Goal: Information Seeking & Learning: Check status

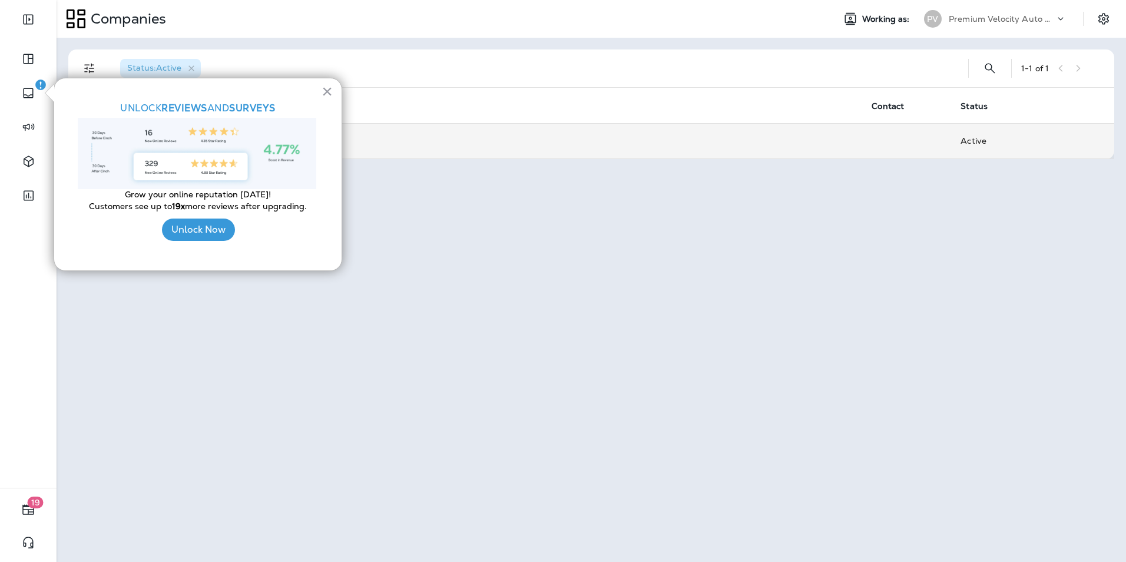
click at [597, 150] on td "Premium Velocity Auto dba Jiffy Lube" at bounding box center [465, 140] width 794 height 35
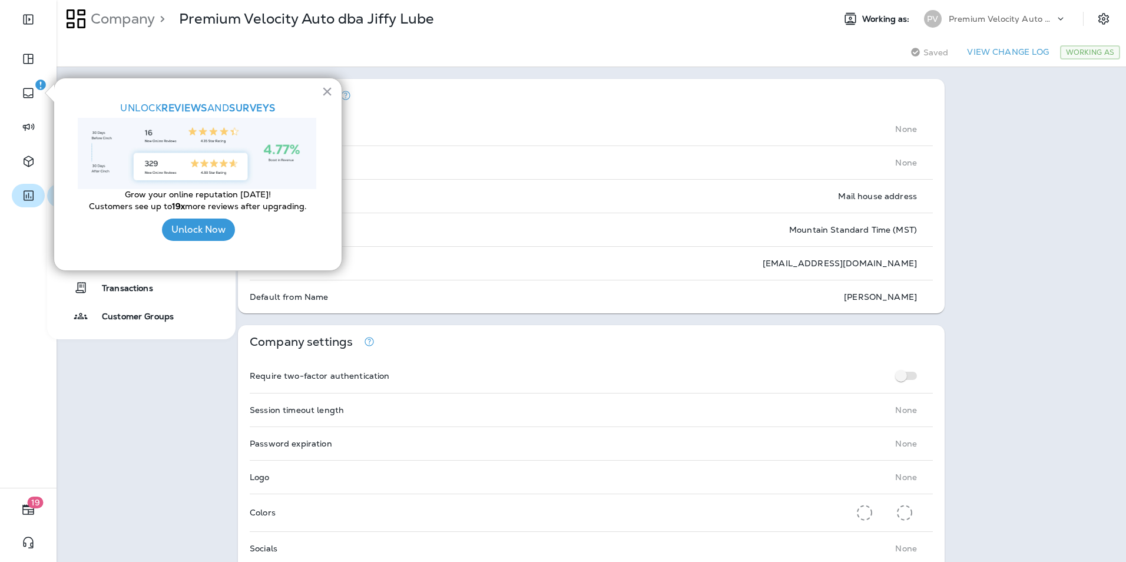
click at [34, 194] on icon "button" at bounding box center [28, 195] width 15 height 14
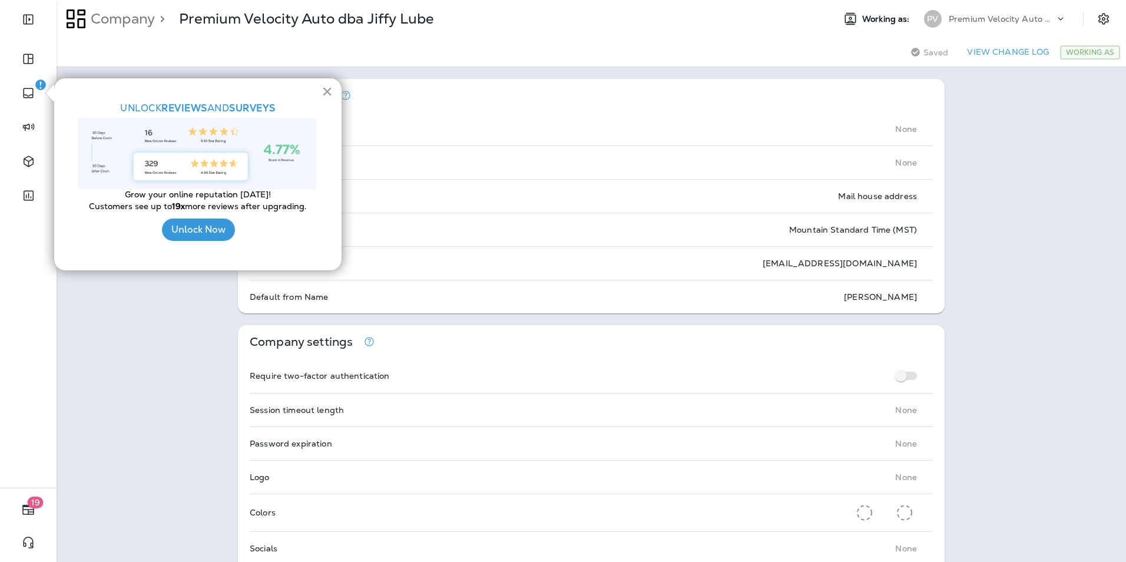
click at [325, 91] on button "×" at bounding box center [327, 91] width 11 height 19
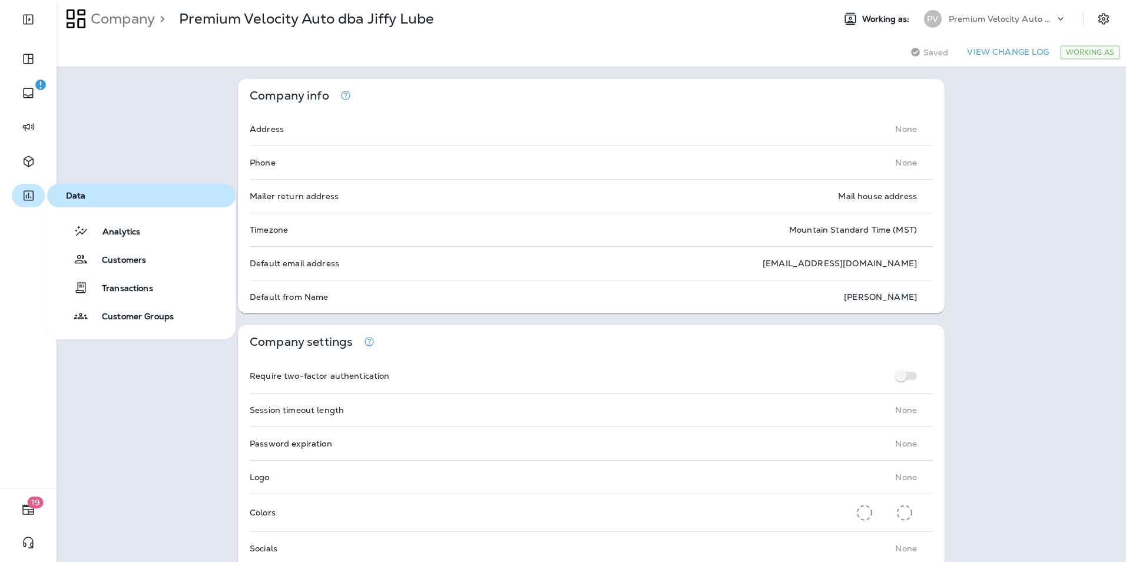
click at [36, 188] on button "button" at bounding box center [28, 196] width 33 height 24
click at [111, 221] on button "Analytics" at bounding box center [141, 231] width 188 height 24
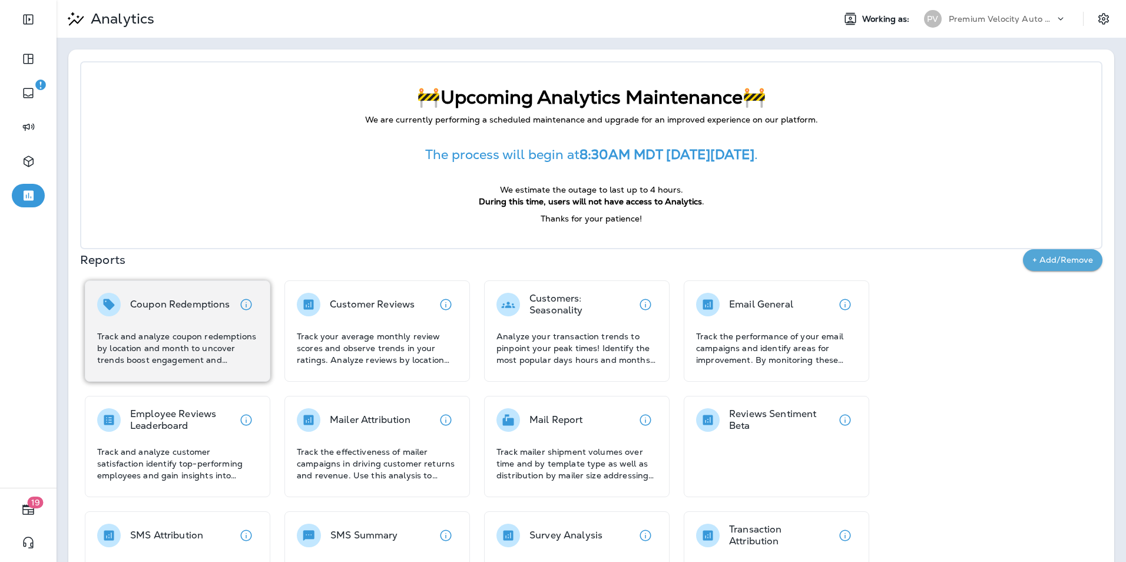
click at [157, 310] on p "Coupon Redemptions" at bounding box center [180, 305] width 100 height 12
